Goal: Transaction & Acquisition: Purchase product/service

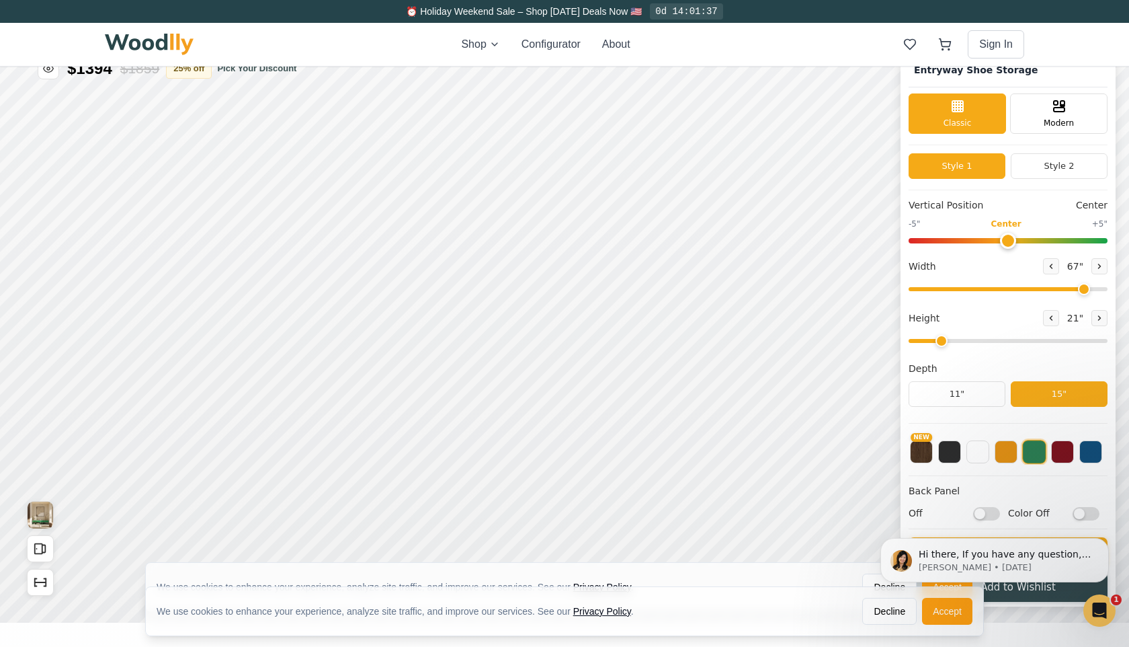
scroll to position [26, 0]
drag, startPoint x: 1080, startPoint y: 288, endPoint x: 986, endPoint y: 297, distance: 94.6
type input "39"
click at [986, 290] on input "range" at bounding box center [1008, 288] width 199 height 4
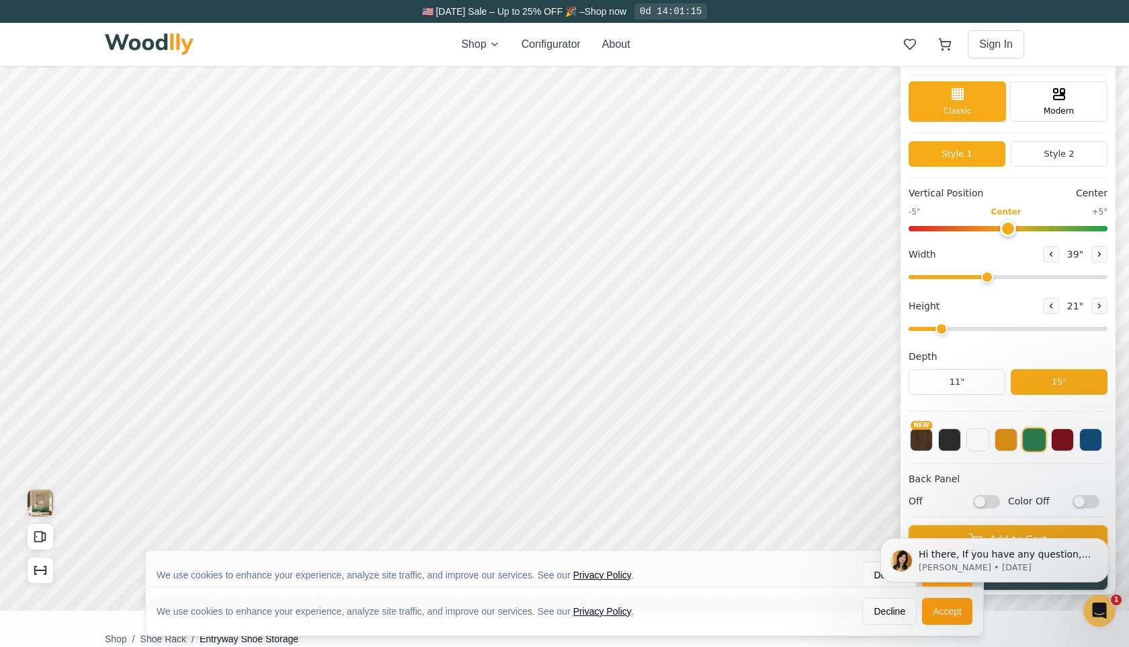
scroll to position [39, 0]
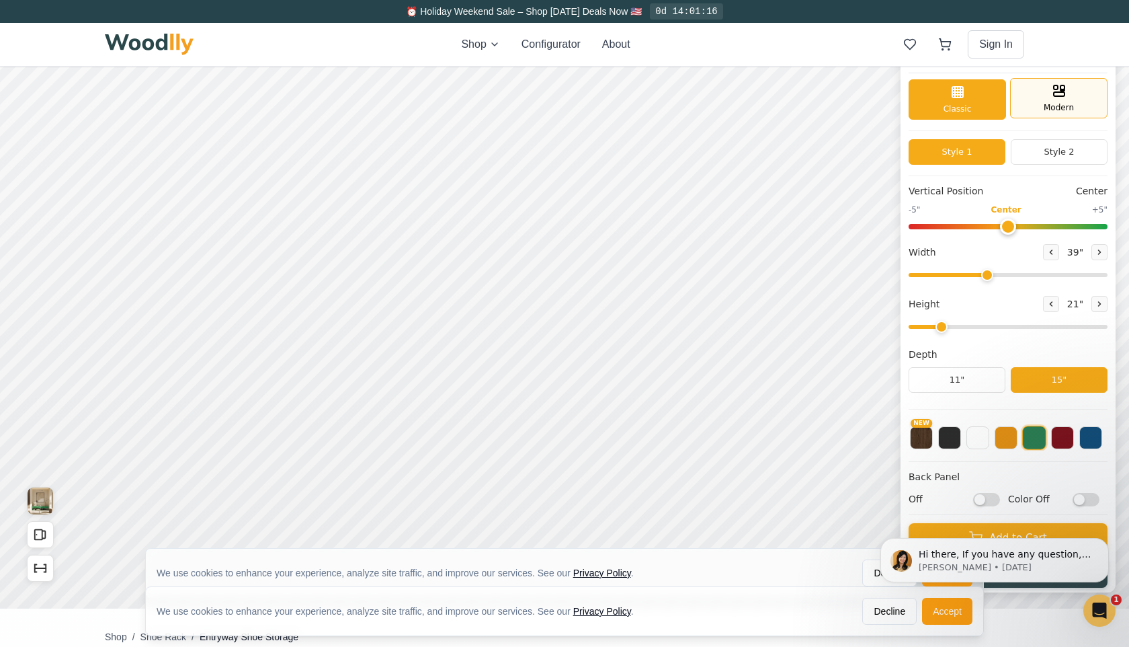
click at [1063, 103] on span "Modern" at bounding box center [1059, 108] width 30 height 12
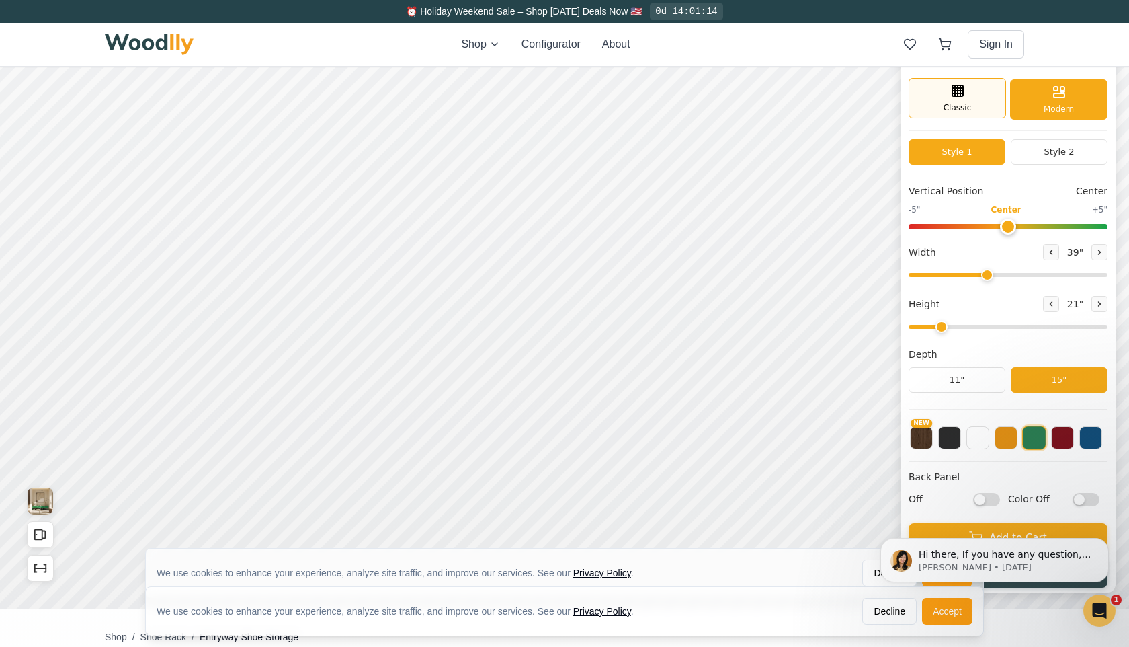
click at [967, 100] on div "Classic" at bounding box center [957, 98] width 97 height 40
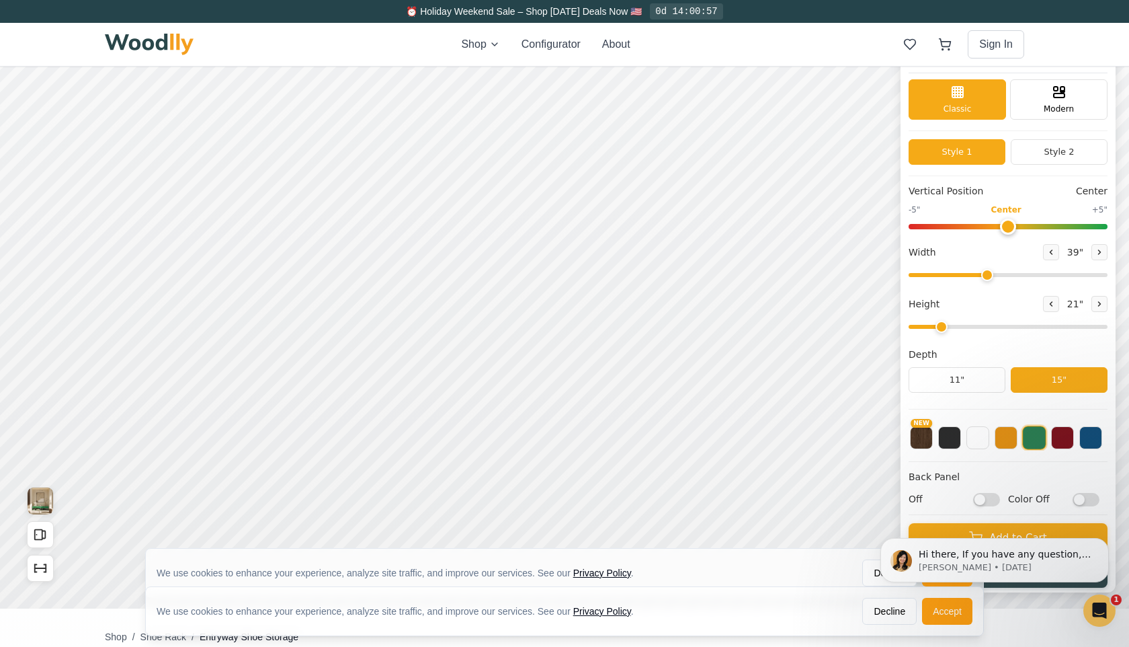
drag, startPoint x: 942, startPoint y: 327, endPoint x: 932, endPoint y: 329, distance: 10.3
click at [932, 329] on input "range" at bounding box center [1008, 327] width 199 height 4
click at [1051, 302] on icon at bounding box center [1052, 304] width 2 height 4
click at [1096, 301] on icon at bounding box center [1100, 304] width 8 height 8
type input "2"
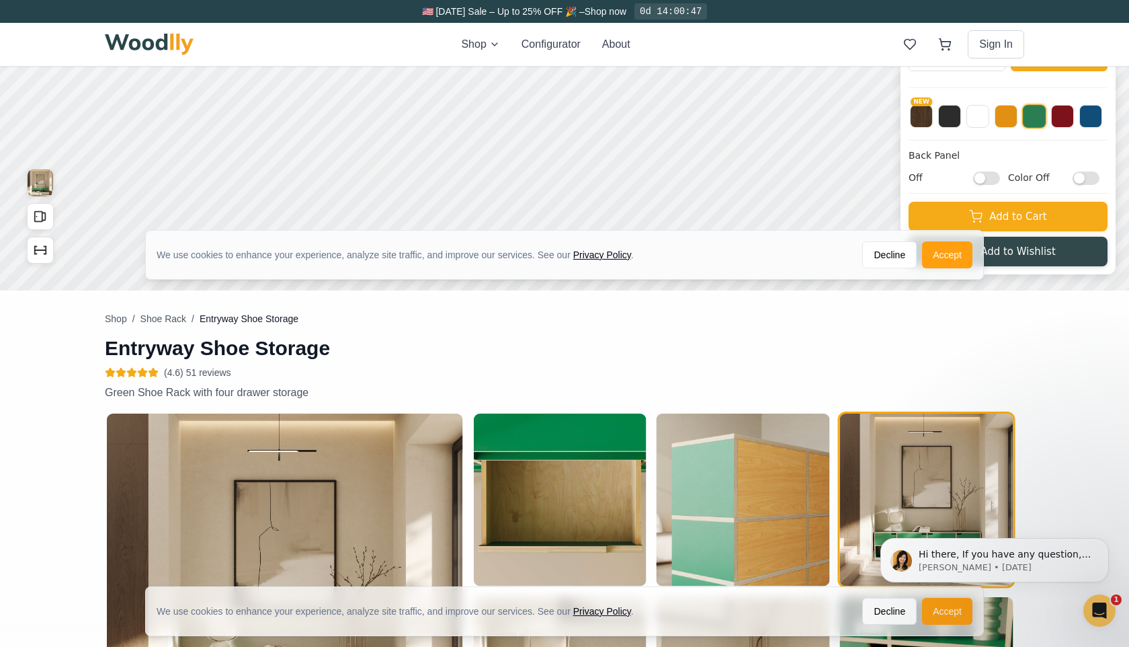
scroll to position [354, 0]
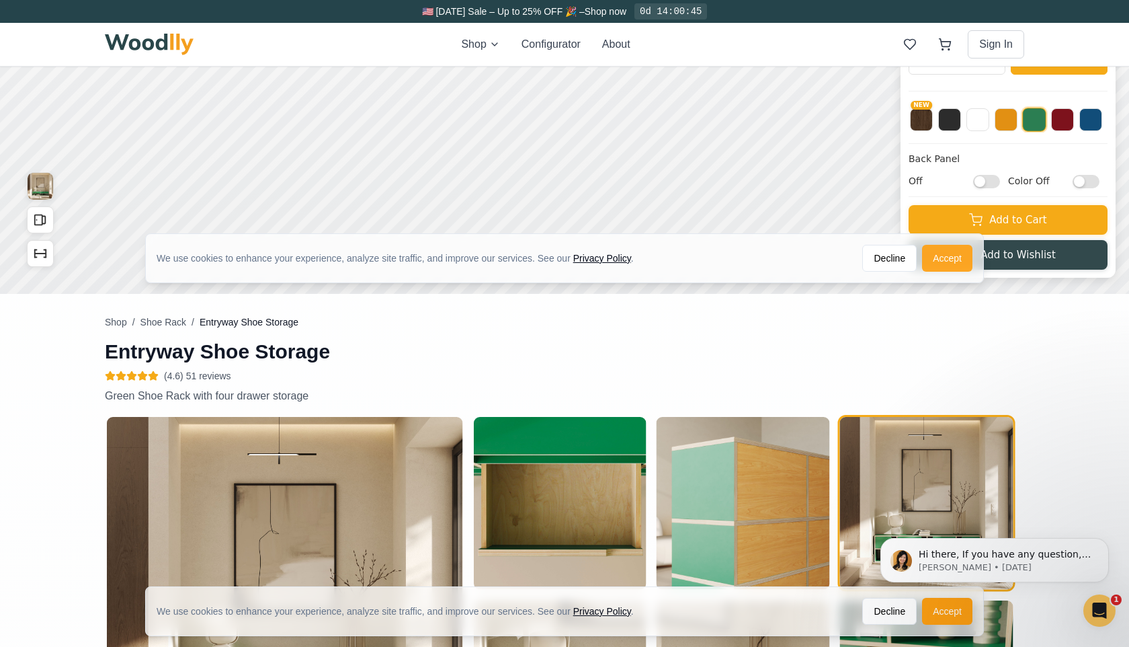
click at [955, 259] on button "Accept" at bounding box center [947, 258] width 50 height 27
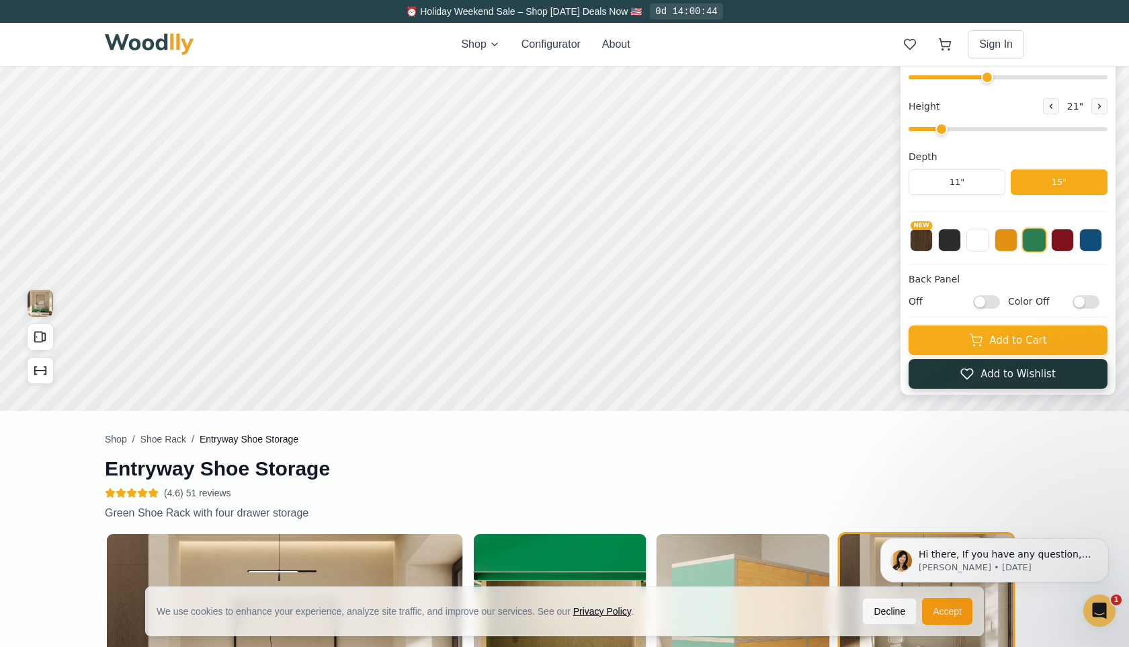
scroll to position [243, 0]
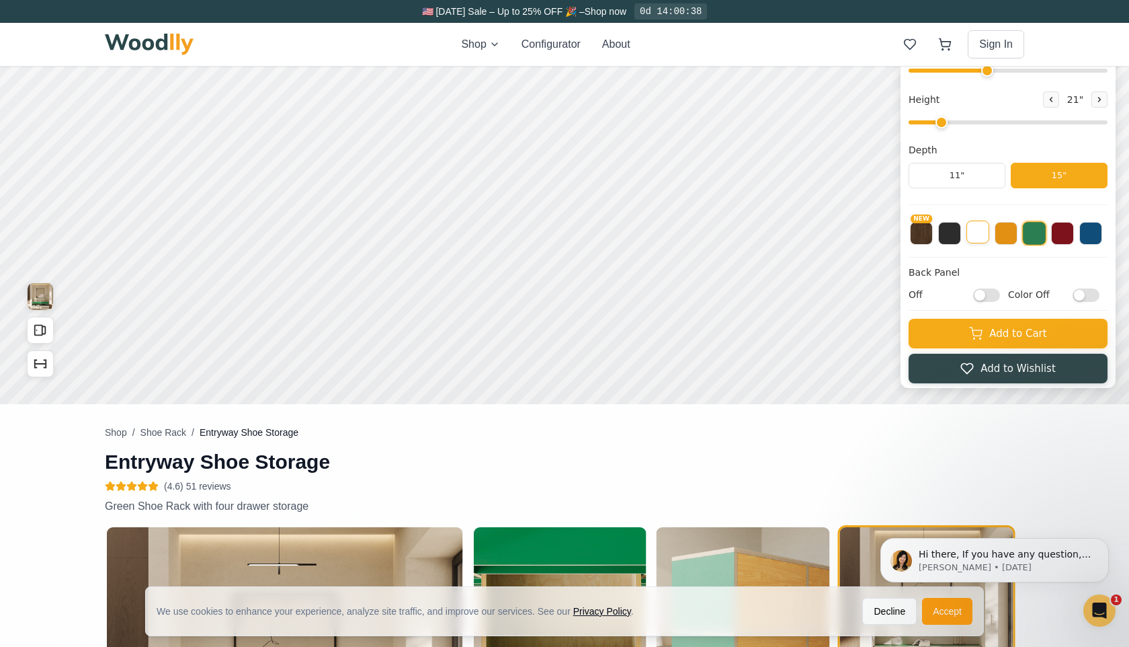
click at [975, 237] on button at bounding box center [978, 231] width 23 height 23
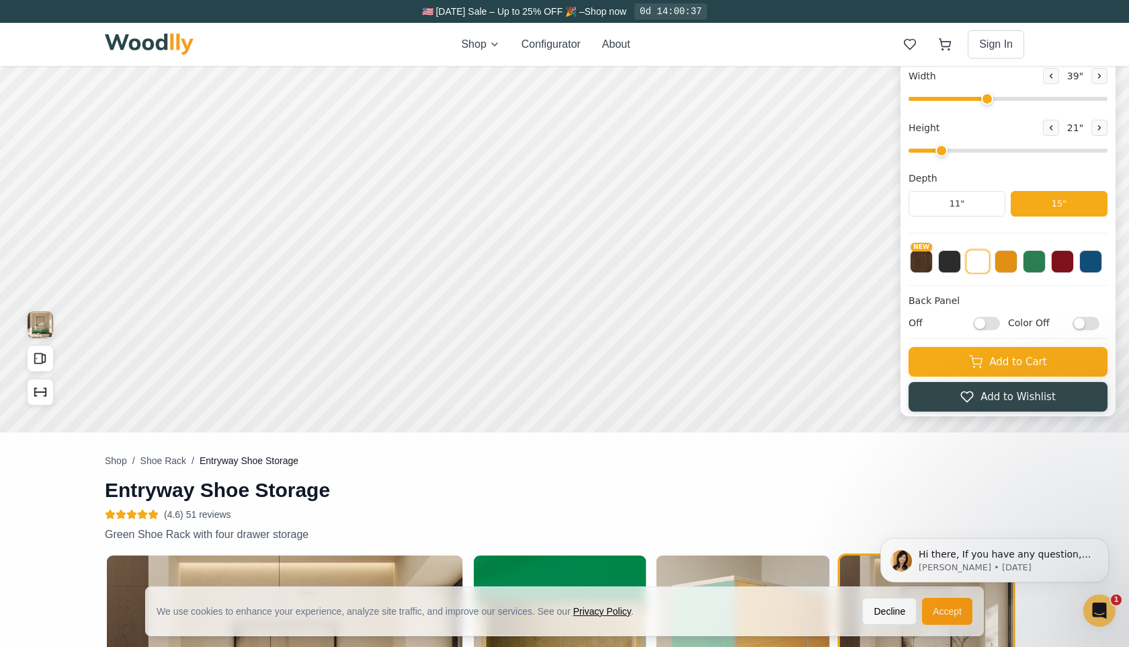
scroll to position [204, 0]
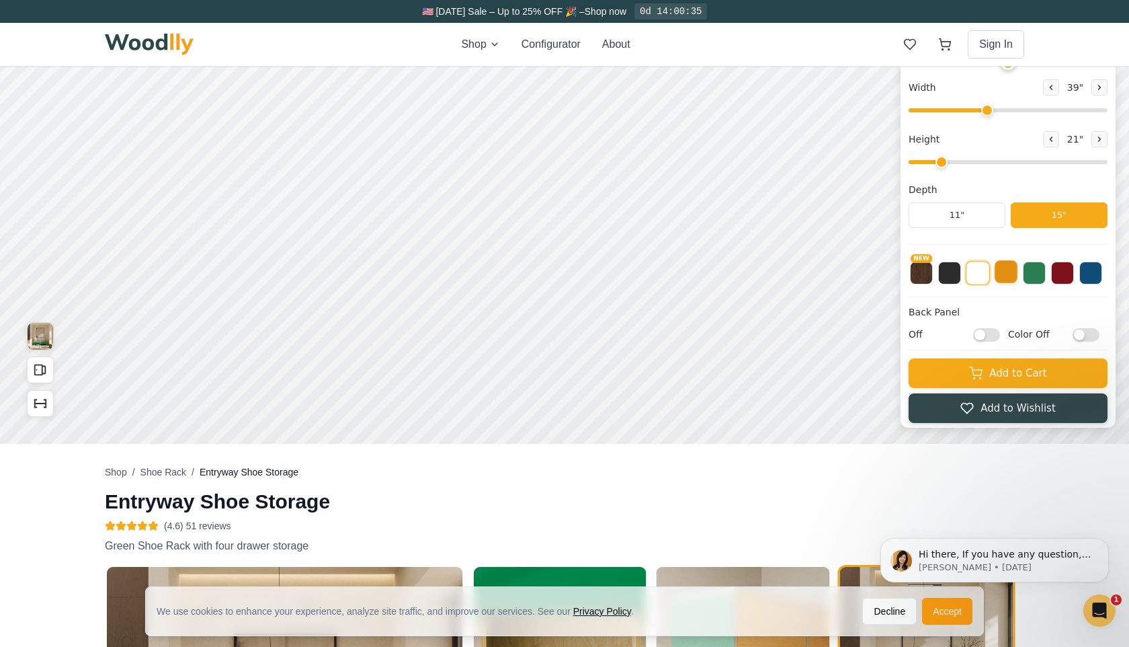
click at [1006, 275] on button at bounding box center [1006, 271] width 23 height 23
click at [1093, 275] on button at bounding box center [1091, 271] width 23 height 23
click at [1063, 270] on button at bounding box center [1062, 271] width 23 height 23
click at [1007, 276] on button at bounding box center [1006, 271] width 23 height 23
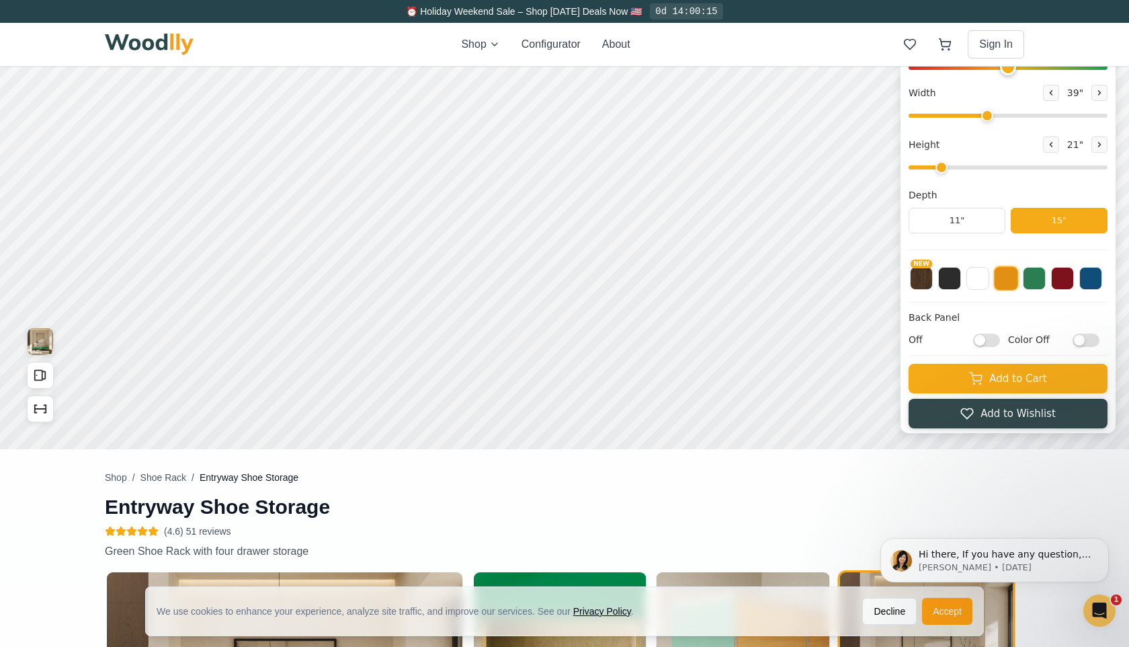
scroll to position [198, 0]
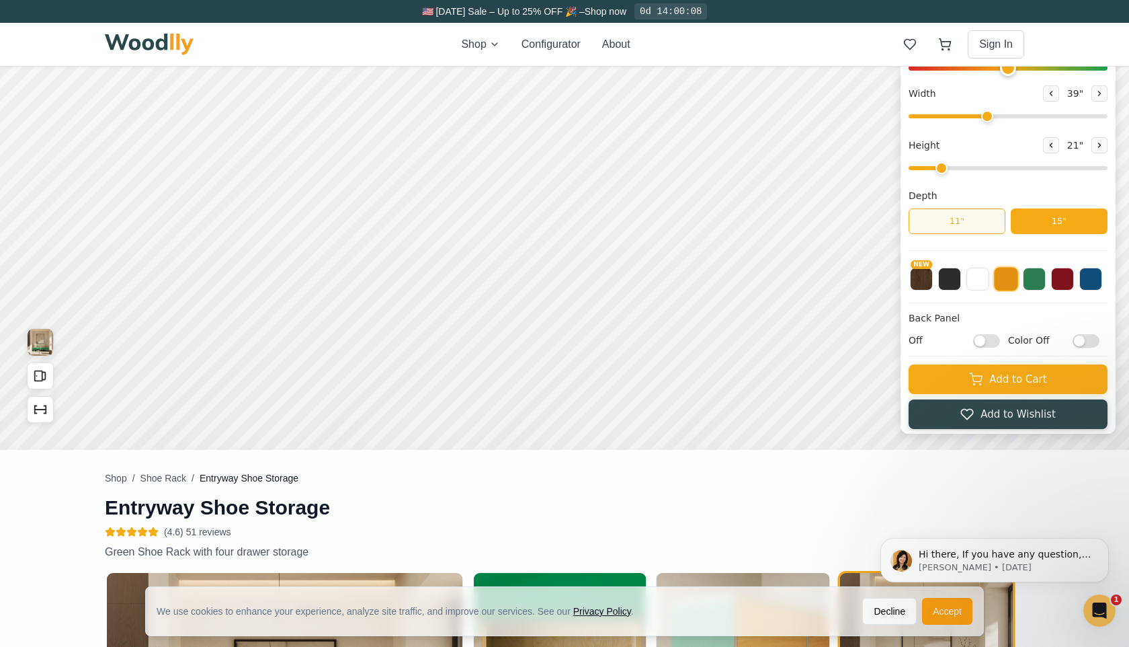
click at [962, 223] on button "11"" at bounding box center [957, 221] width 97 height 26
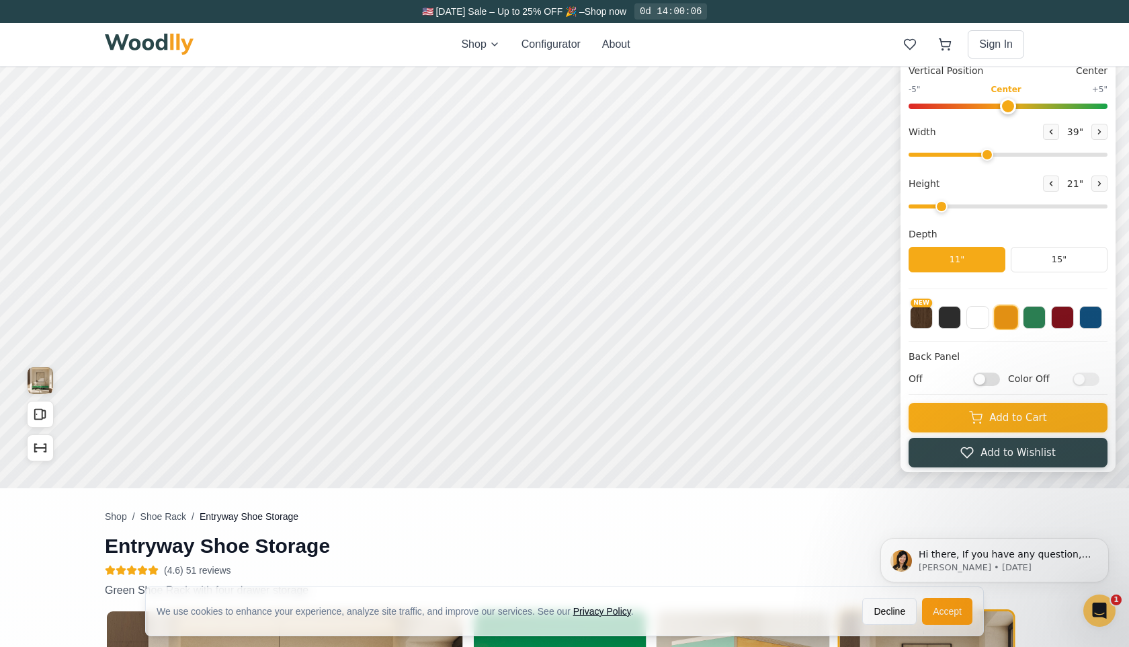
scroll to position [112, 0]
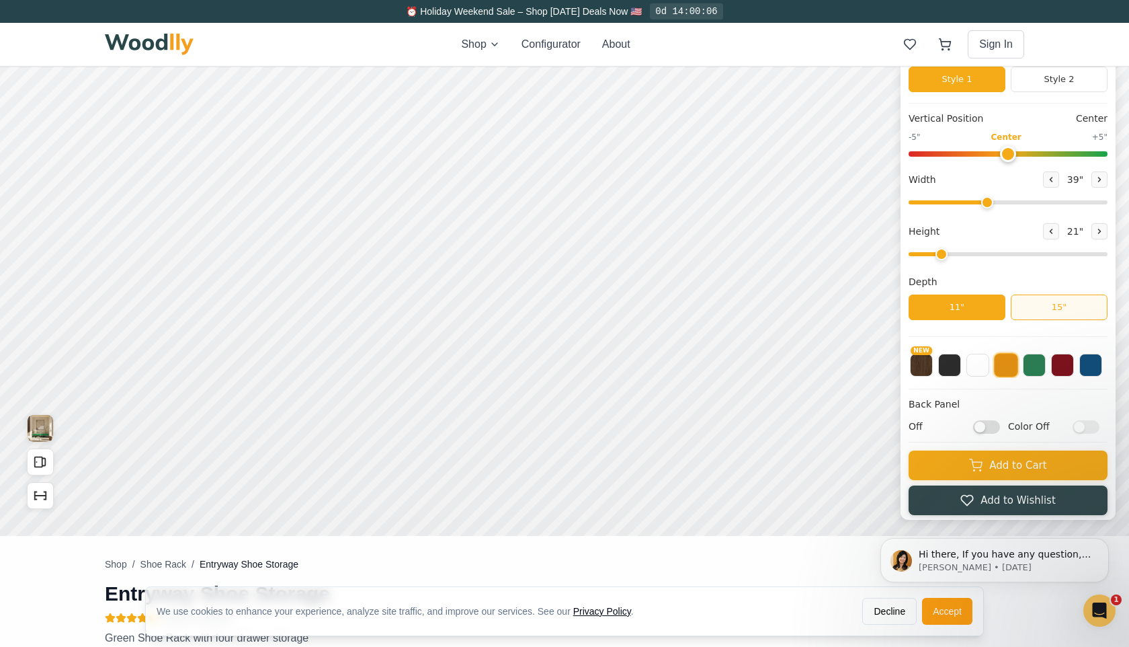
click at [1079, 306] on button "15"" at bounding box center [1059, 307] width 97 height 26
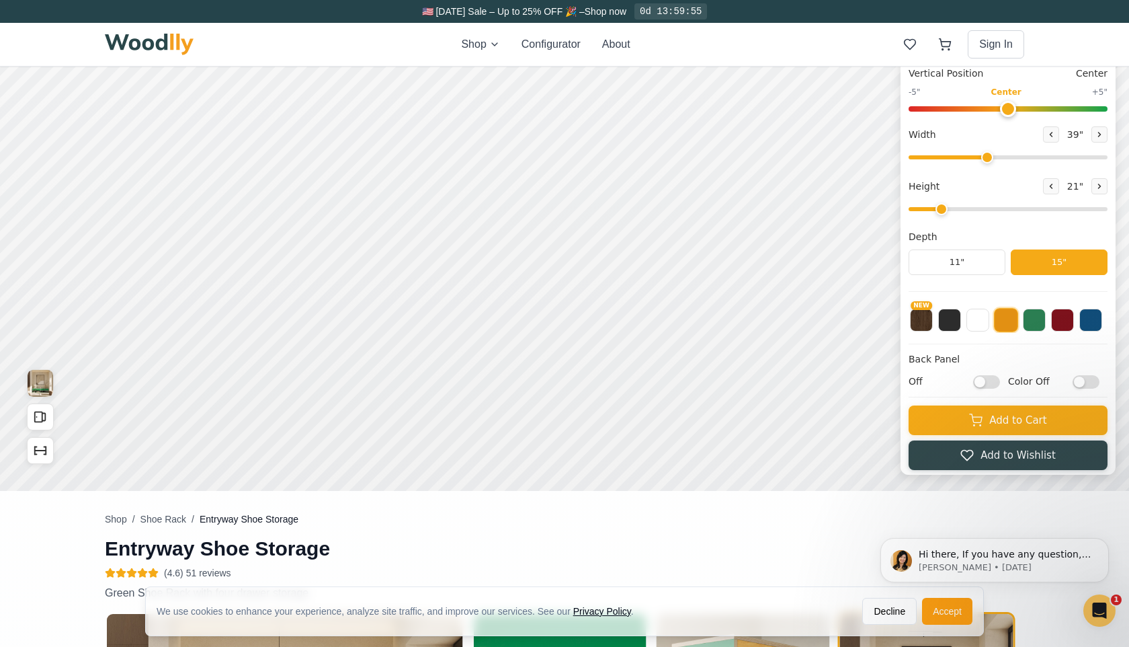
scroll to position [155, 0]
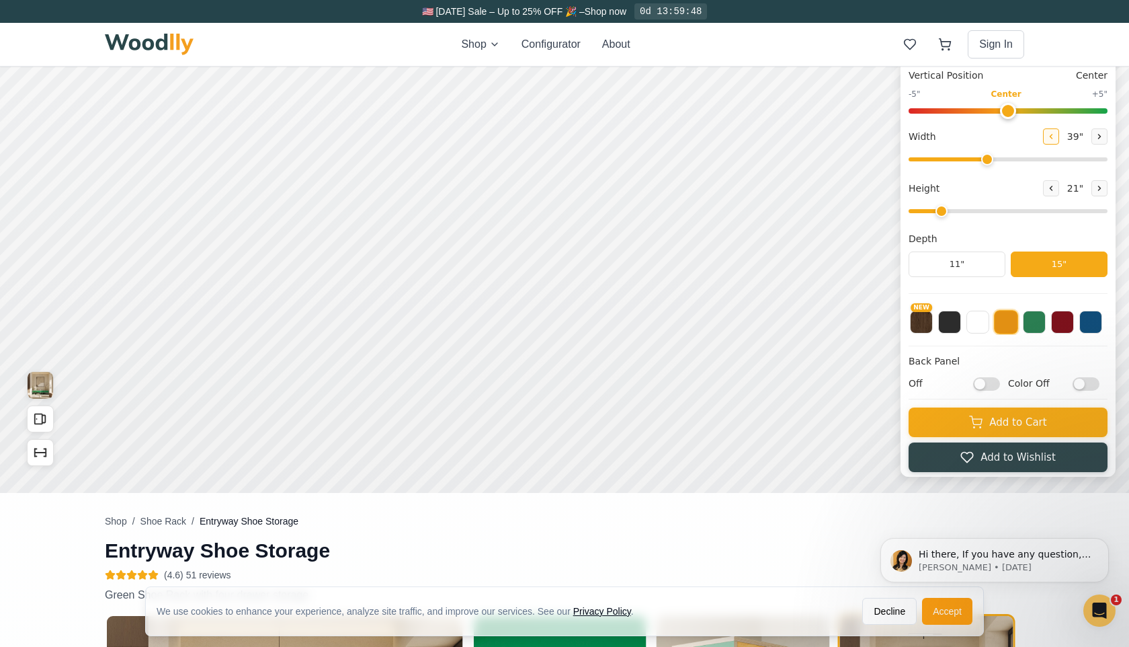
click at [1051, 136] on icon at bounding box center [1052, 136] width 2 height 4
click at [1096, 136] on icon at bounding box center [1100, 136] width 8 height 8
type input "38"
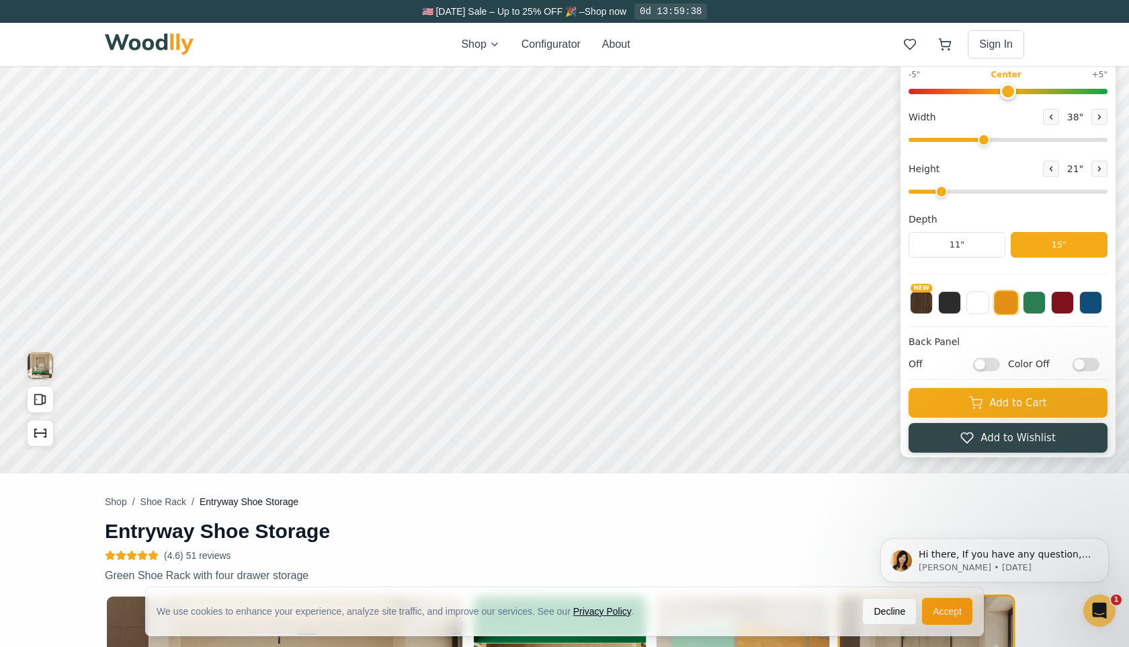
scroll to position [188, 0]
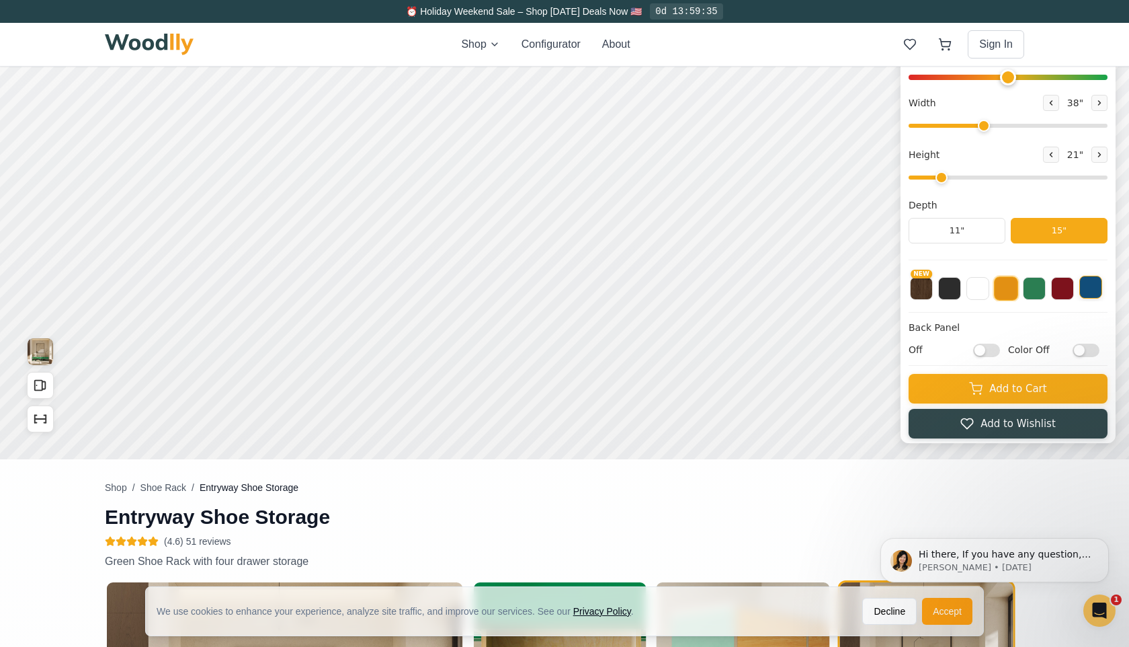
click at [1093, 283] on button at bounding box center [1091, 287] width 23 height 23
click at [952, 286] on button at bounding box center [949, 287] width 23 height 23
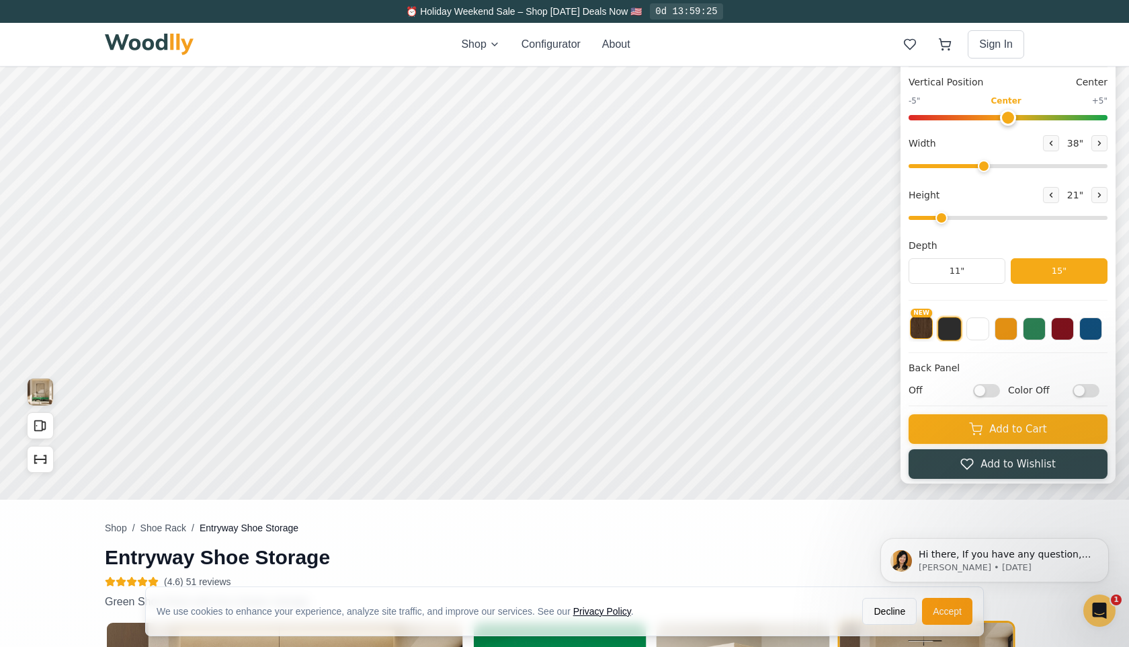
scroll to position [155, 0]
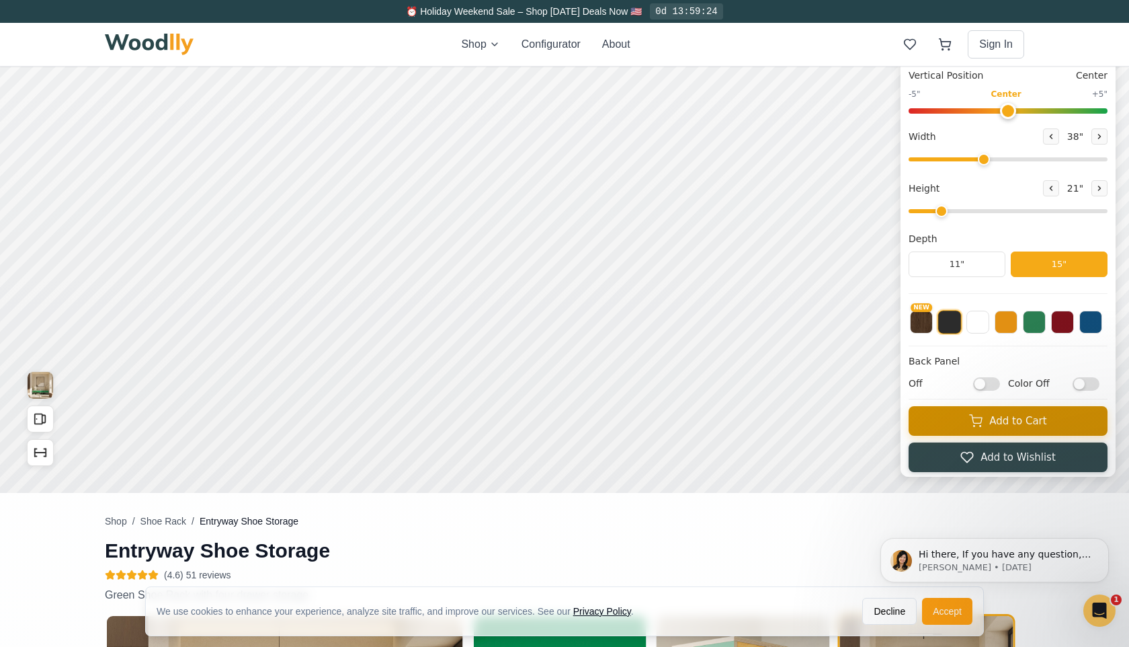
click at [981, 420] on icon at bounding box center [975, 420] width 13 height 13
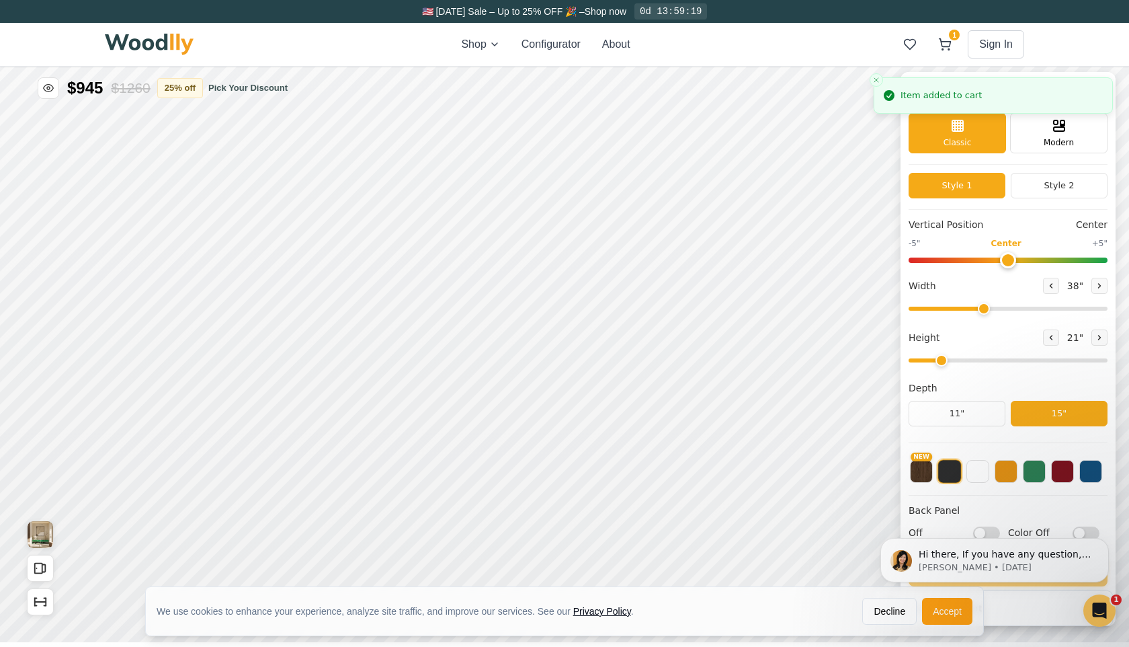
scroll to position [0, 0]
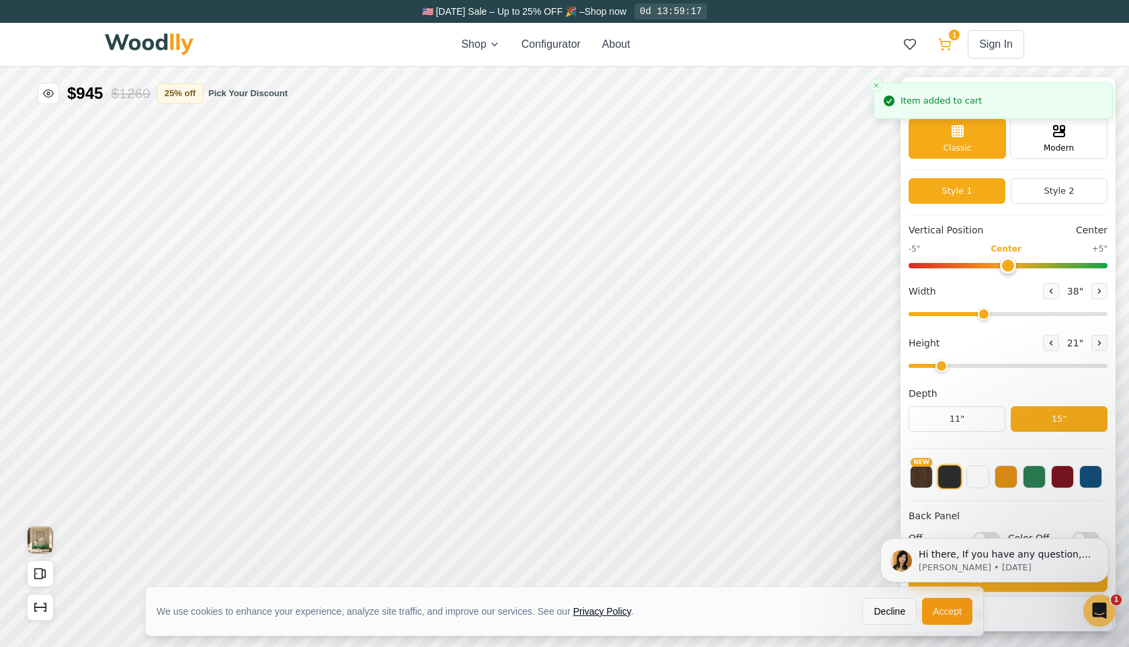
click at [941, 42] on icon at bounding box center [945, 43] width 11 height 8
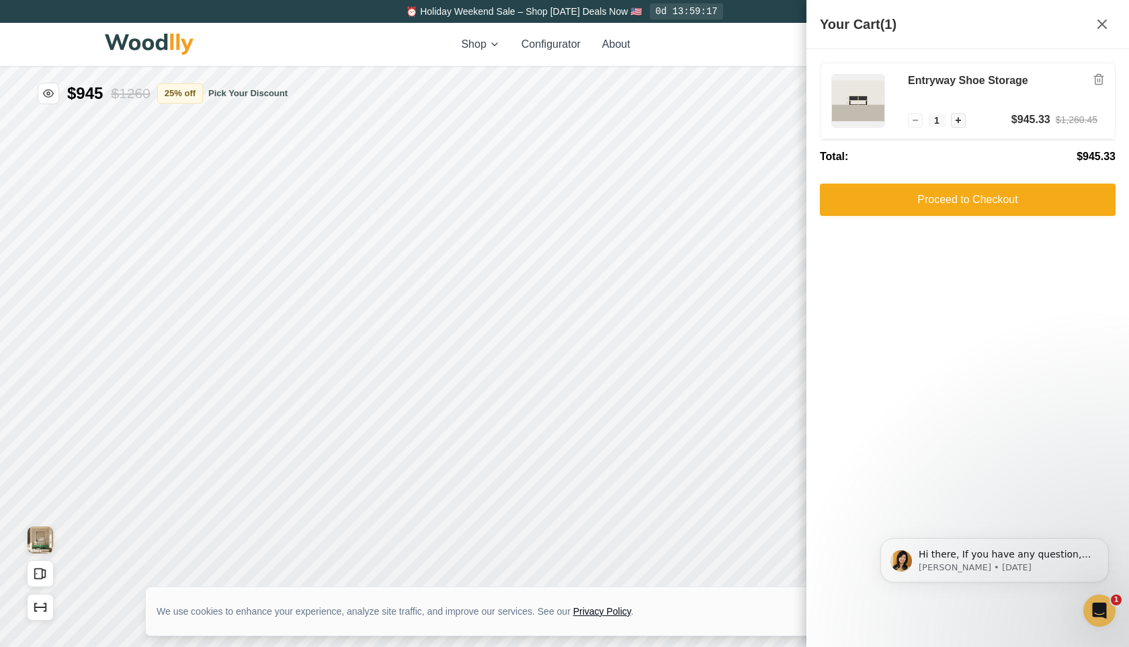
click at [995, 333] on div "Entryway Shoe Storage − 1 + $945.33 $1,260.45 Total: $945.33 Proceed to Checkout" at bounding box center [968, 348] width 323 height 598
click at [1100, 25] on icon at bounding box center [1102, 24] width 8 height 8
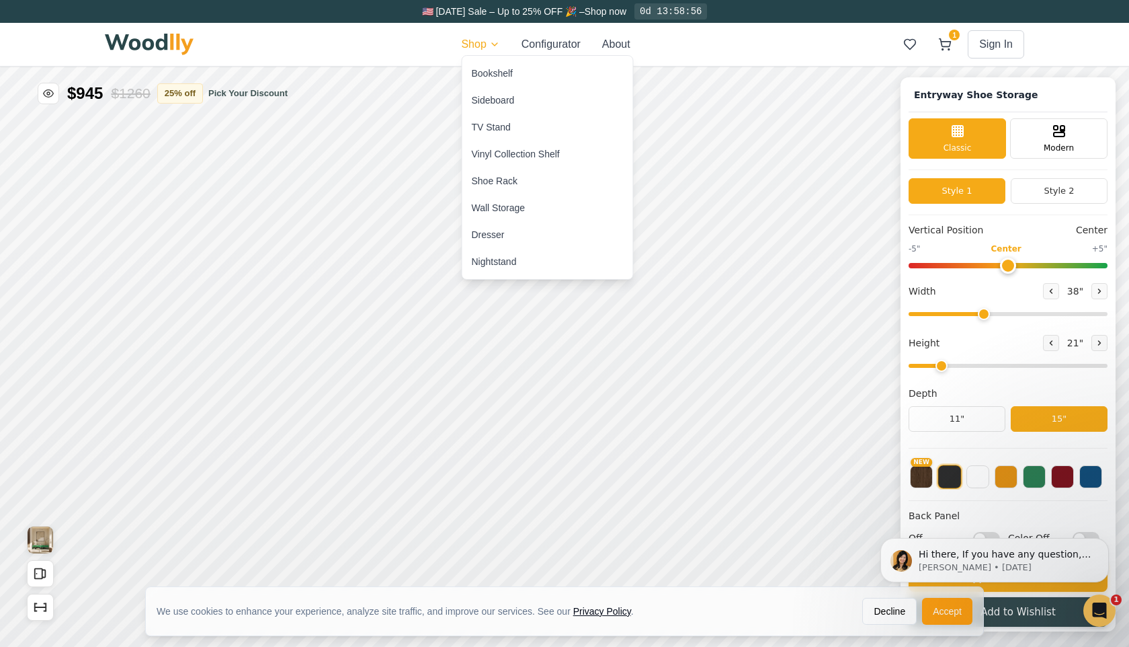
click at [485, 237] on div "Dresser" at bounding box center [488, 234] width 33 height 13
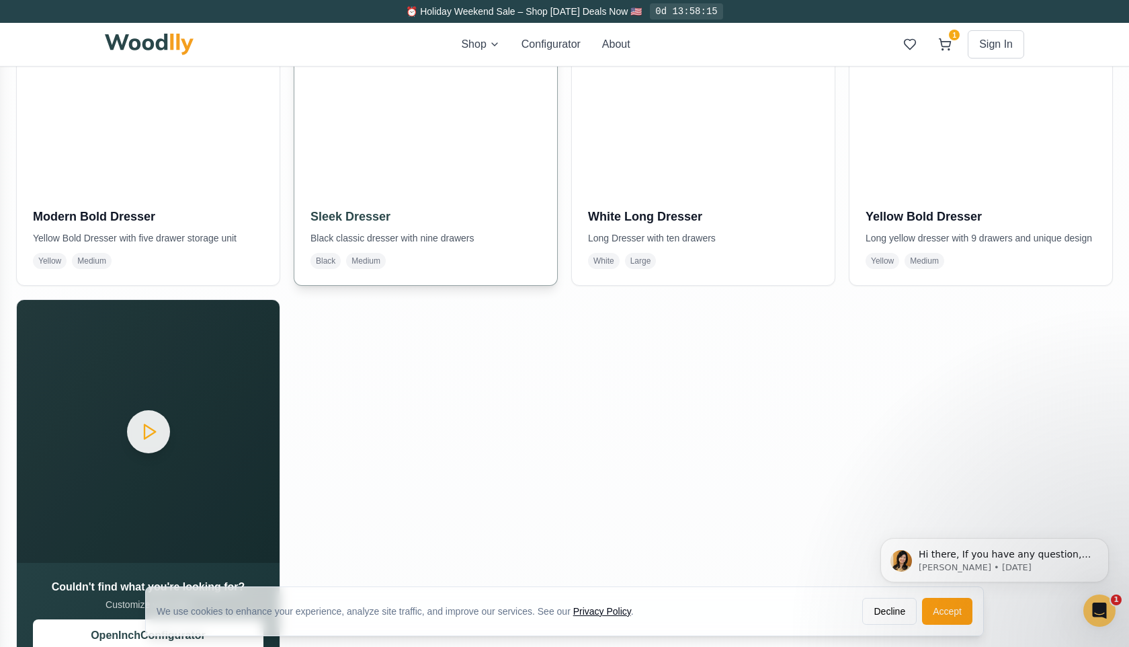
scroll to position [849, 0]
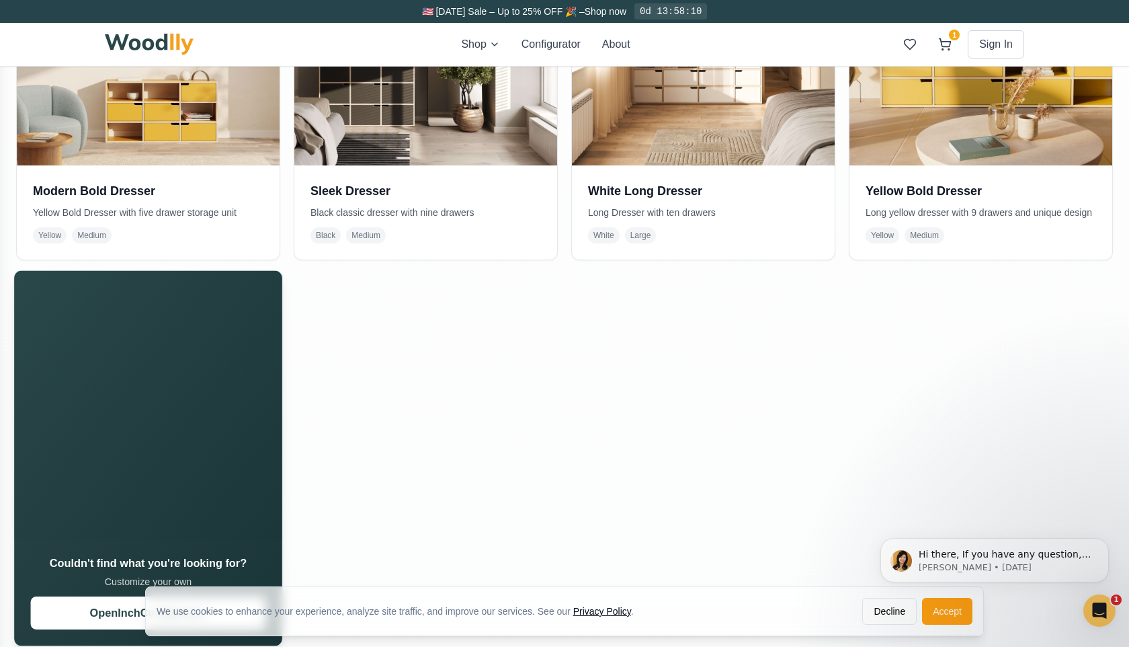
click at [141, 444] on video "Your browser does not support the video tag." at bounding box center [148, 405] width 268 height 268
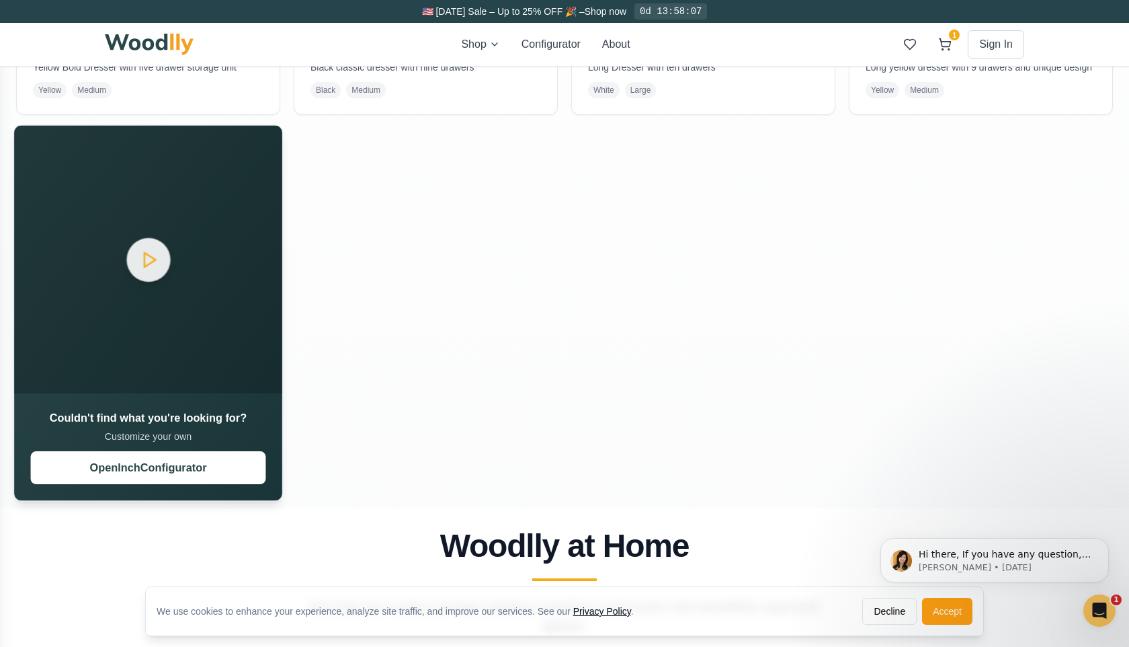
scroll to position [1001, 0]
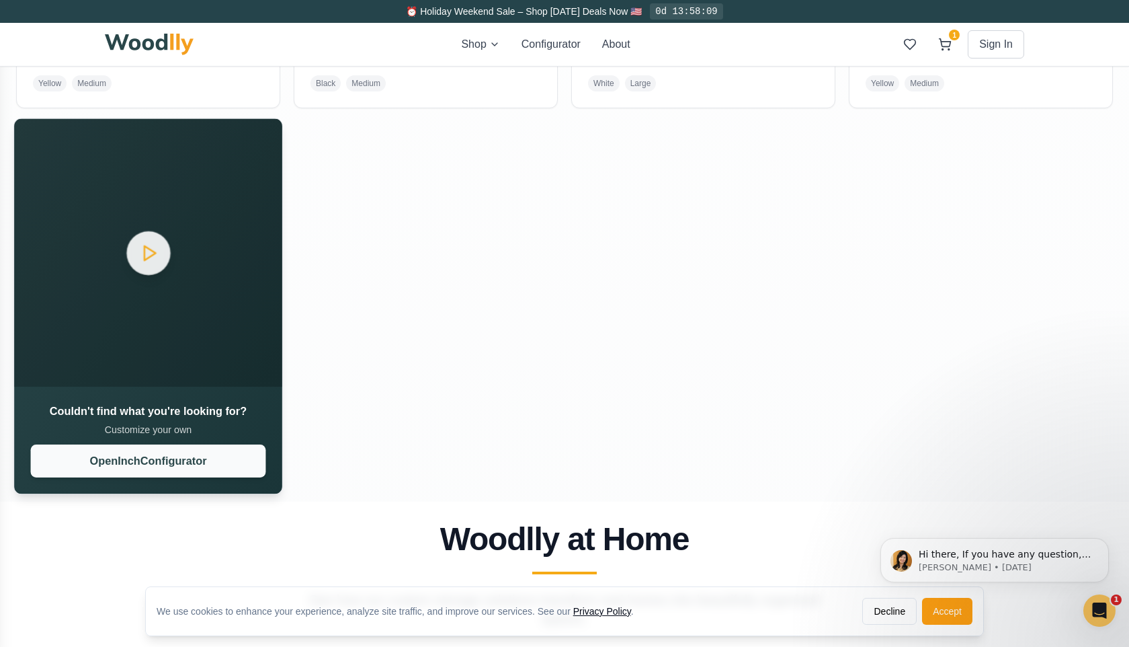
click at [163, 464] on button "Open Inch Configurator" at bounding box center [148, 460] width 235 height 33
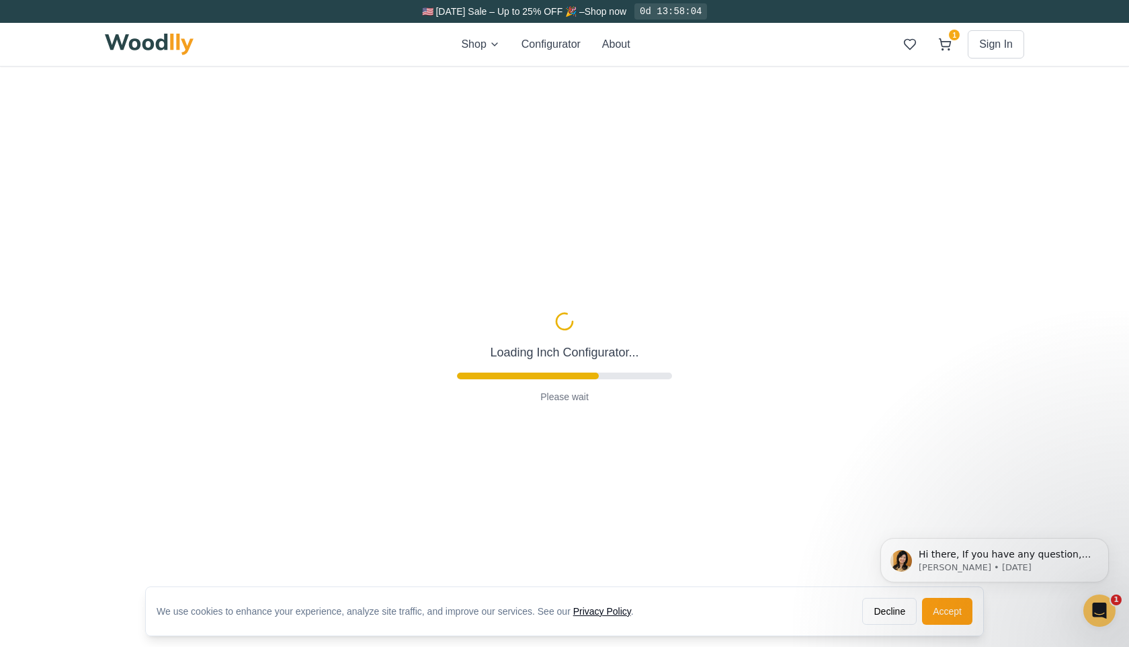
type input "36"
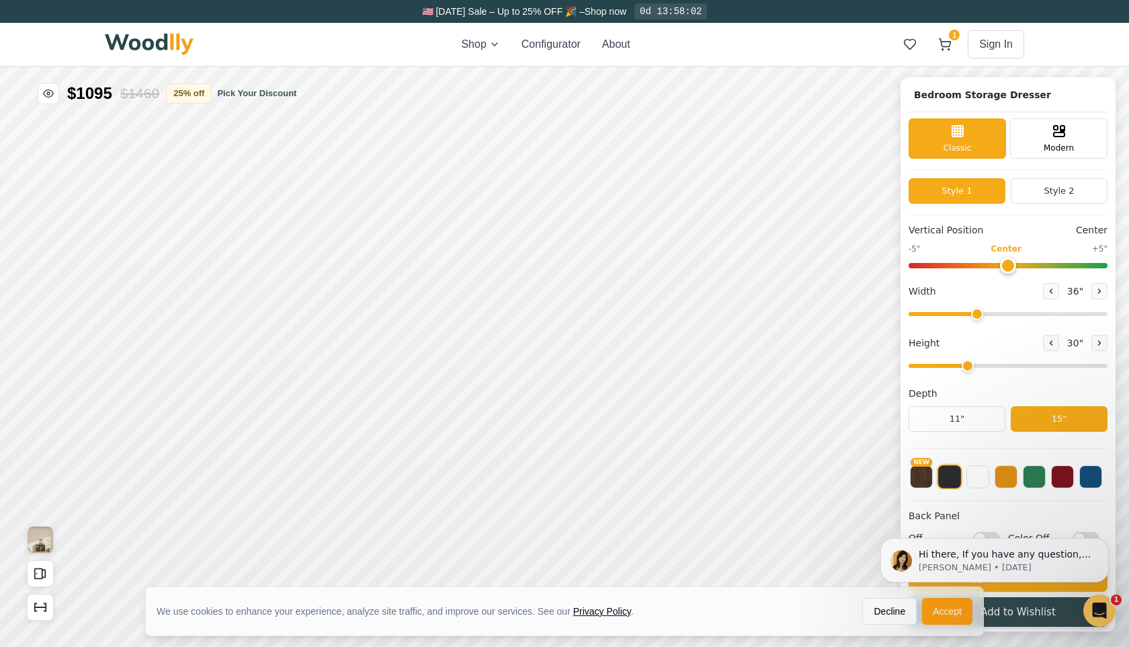
scroll to position [3, 0]
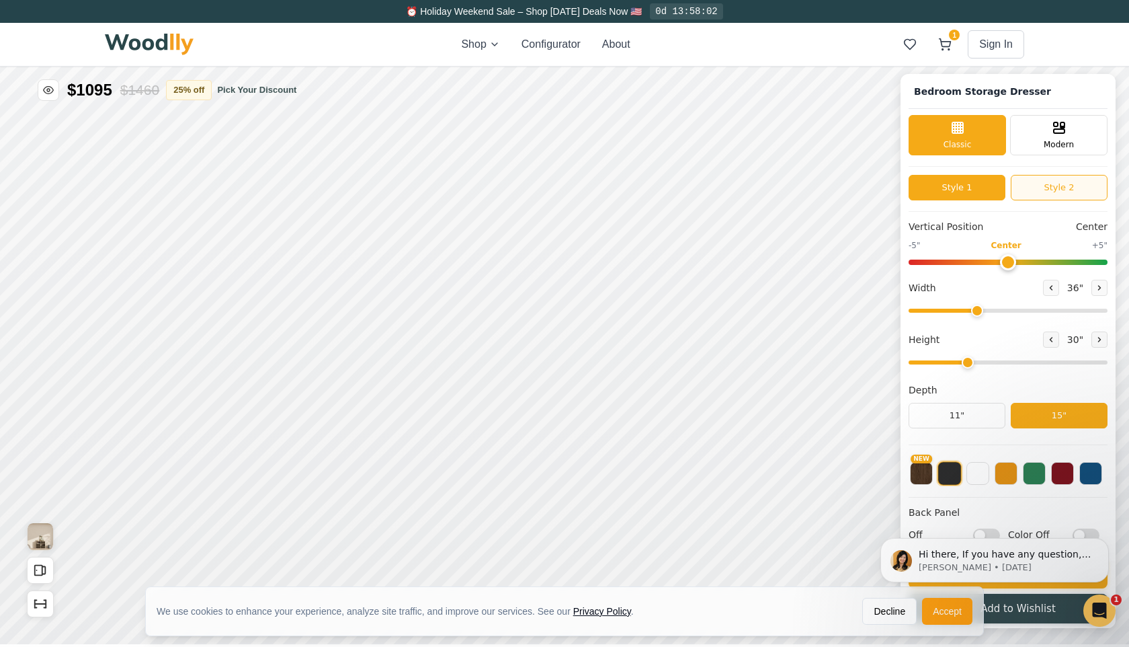
click at [1064, 192] on button "Style 2" at bounding box center [1059, 188] width 97 height 26
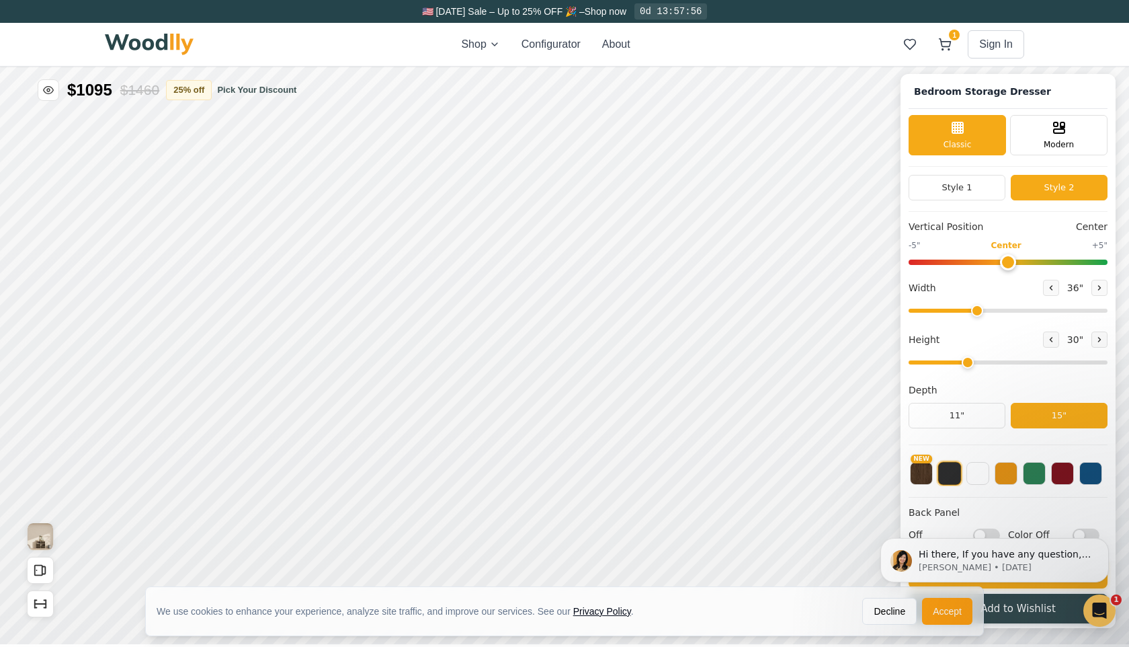
click at [1053, 188] on button "Style 2" at bounding box center [1059, 188] width 97 height 26
click at [959, 189] on button "Style 1" at bounding box center [957, 188] width 97 height 26
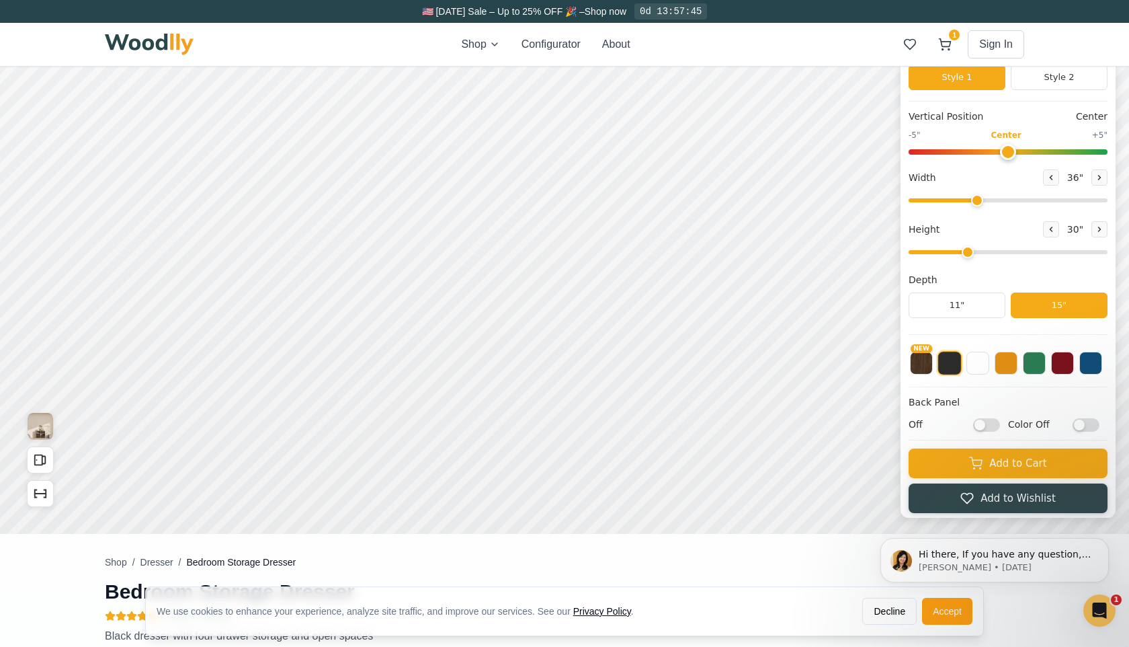
scroll to position [109, 0]
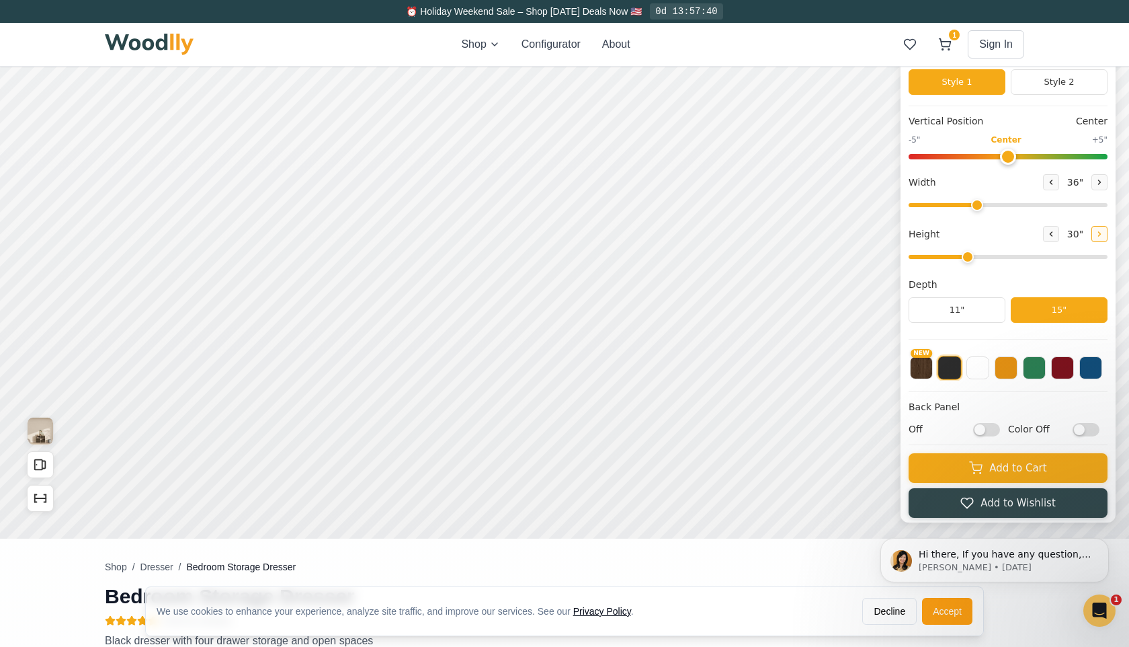
click at [1096, 231] on icon at bounding box center [1100, 234] width 8 height 8
click at [1043, 229] on button at bounding box center [1051, 234] width 16 height 16
type input "3"
click at [1098, 180] on icon at bounding box center [1100, 182] width 8 height 8
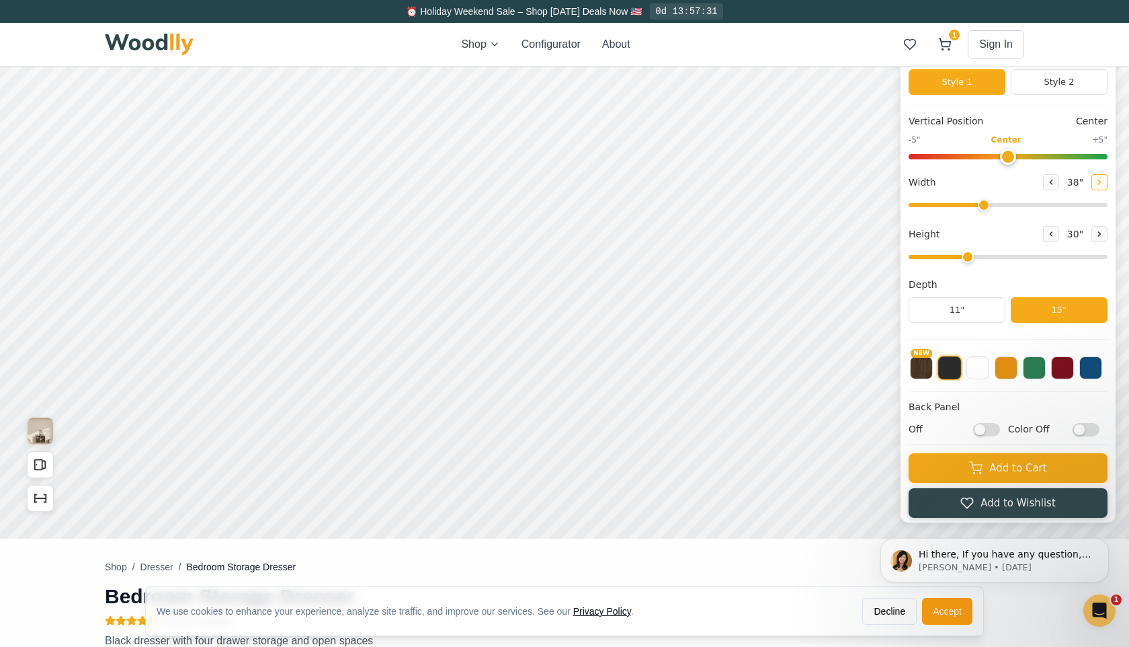
click at [1098, 180] on icon at bounding box center [1100, 182] width 8 height 8
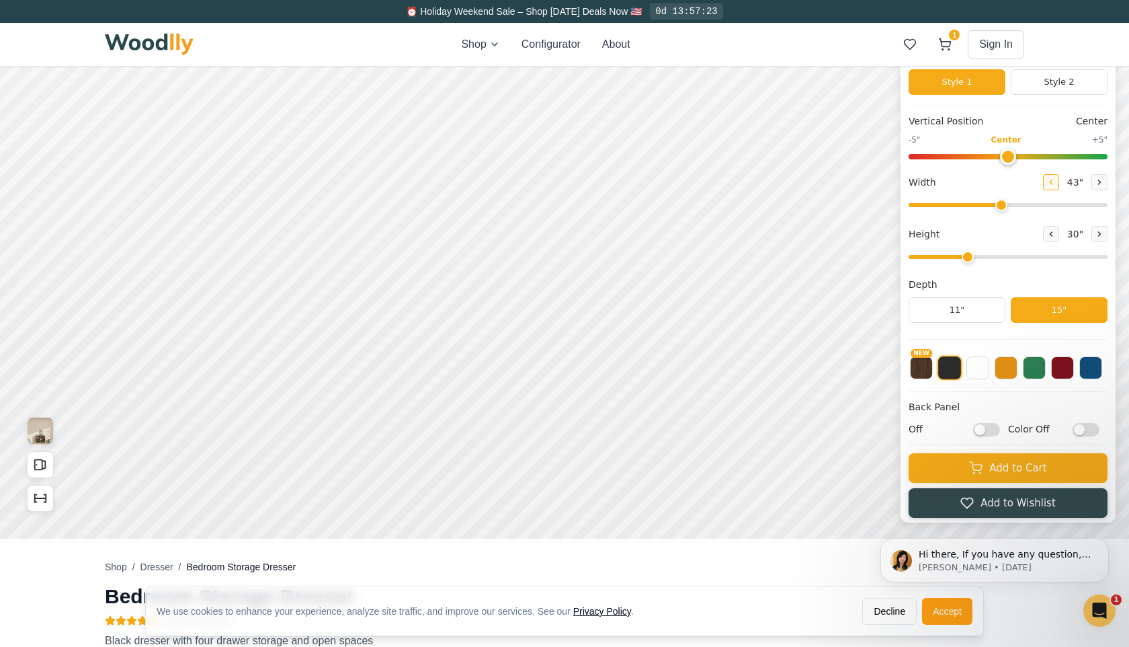
click at [1047, 182] on icon at bounding box center [1051, 182] width 8 height 8
type input "42"
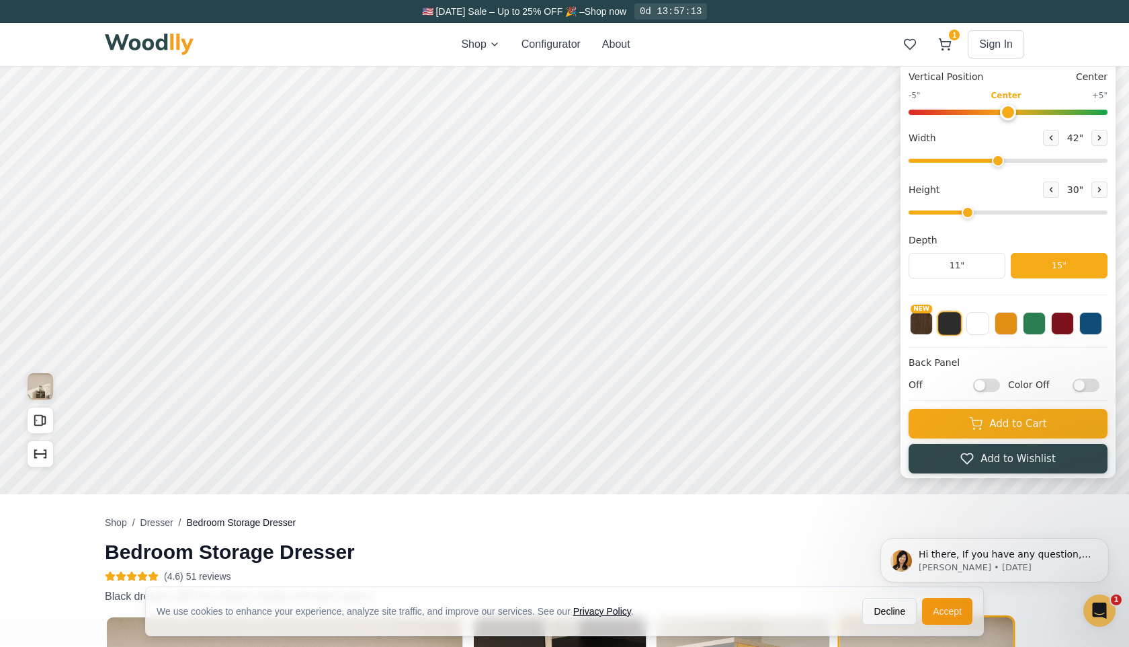
scroll to position [0, 0]
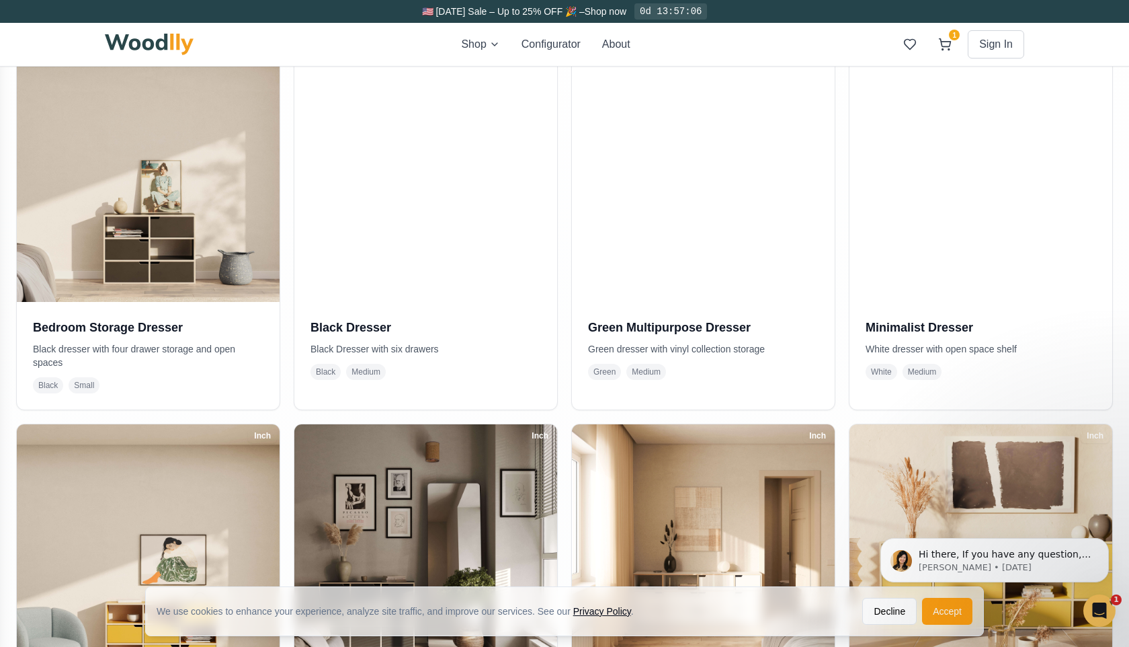
scroll to position [325, 0]
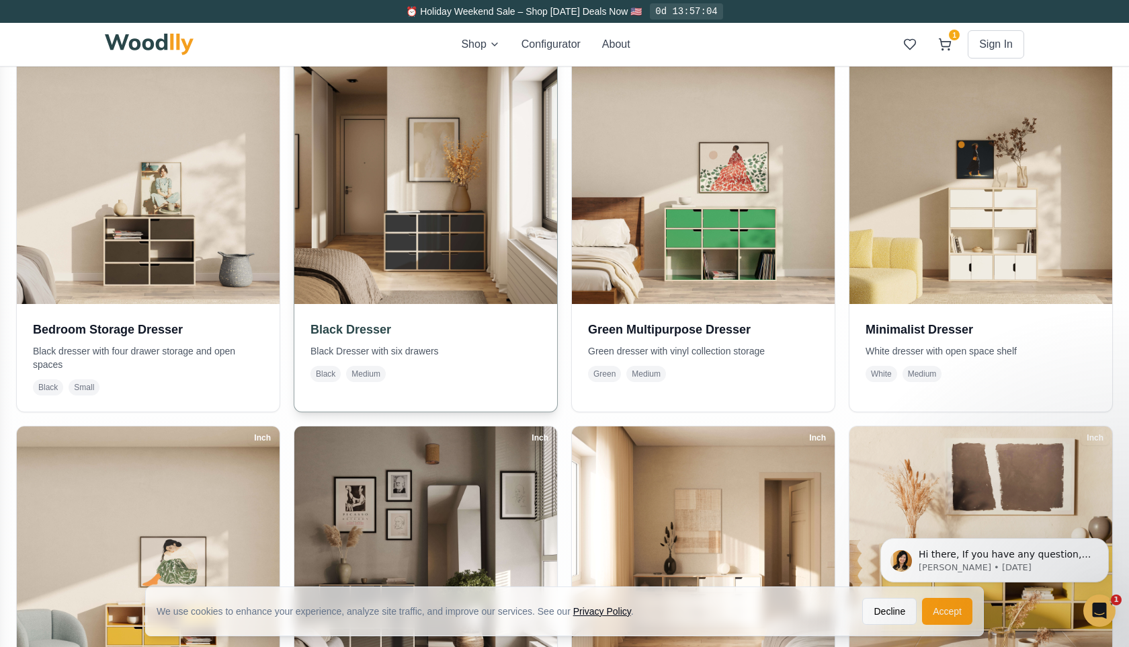
click at [479, 254] on img at bounding box center [426, 172] width 276 height 276
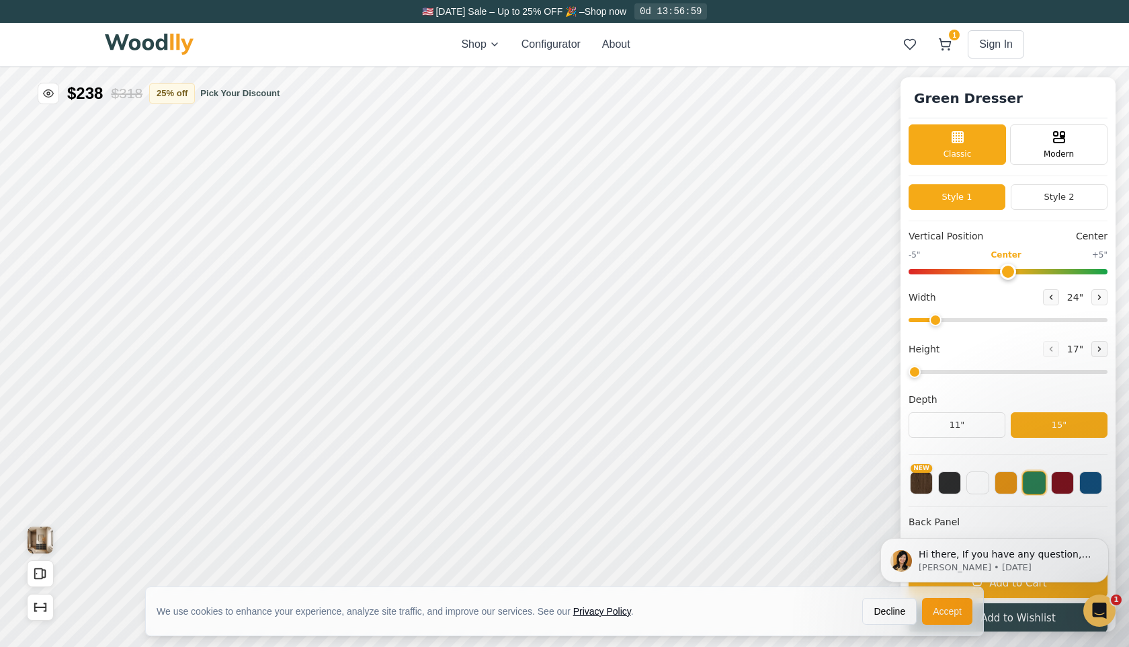
type input "55"
type input "3"
